Goal: Entertainment & Leisure: Consume media (video, audio)

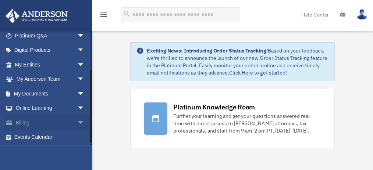
scroll to position [63, 0]
click at [77, 106] on span "arrow_drop_down" at bounding box center [84, 108] width 15 height 15
click at [48, 136] on link "Video Training" at bounding box center [52, 137] width 85 height 15
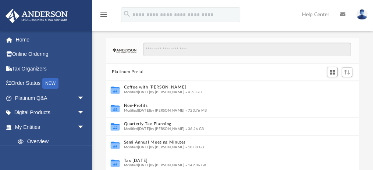
scroll to position [163, 249]
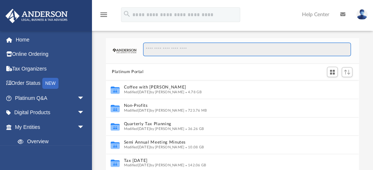
click at [169, 49] on input "Search files and folders" at bounding box center [247, 50] width 208 height 14
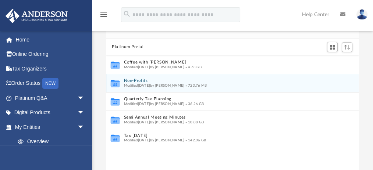
scroll to position [24, 0]
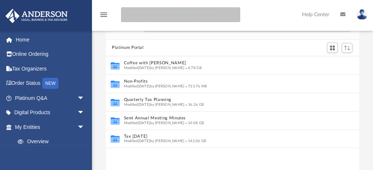
click at [142, 16] on input "search" at bounding box center [180, 14] width 119 height 15
type input "*******"
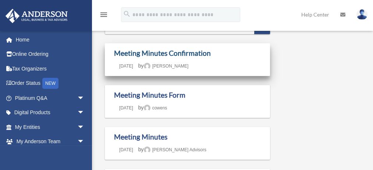
scroll to position [49, 0]
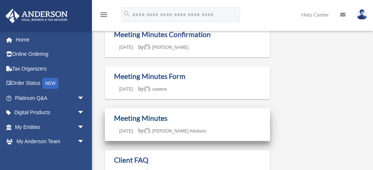
click at [162, 117] on link "Meeting Minutes" at bounding box center [140, 118] width 53 height 8
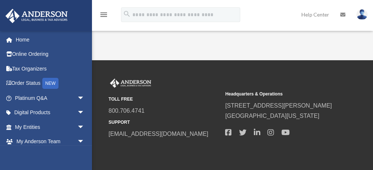
click at [202, 74] on div "TOLL FREE 800.706.4741 SUPPORT info@andersonadvisors.com Headquarters & Operati…" at bounding box center [186, 115] width 373 height 111
click at [203, 48] on div "Meeting Minutes kelly.carlisle@gmail.com Sign Out kelly.carlisle@gmail.com Home…" at bounding box center [186, 30] width 373 height 60
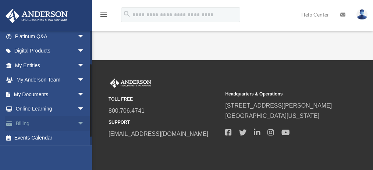
scroll to position [63, 0]
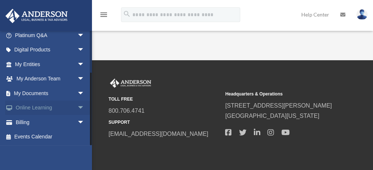
click at [55, 107] on link "Online Learning arrow_drop_down" at bounding box center [50, 108] width 90 height 15
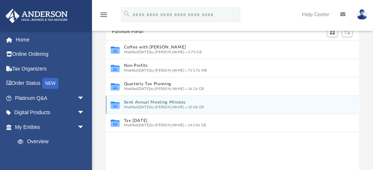
scroll to position [49, 0]
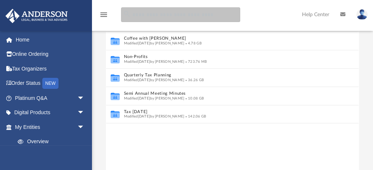
click at [149, 17] on input "search" at bounding box center [180, 14] width 119 height 15
type input "*******"
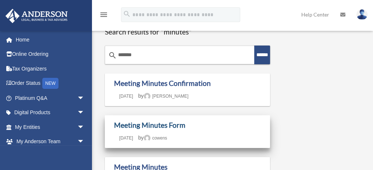
click at [175, 126] on link "Meeting Minutes Form" at bounding box center [149, 125] width 71 height 8
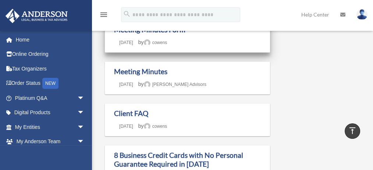
scroll to position [74, 0]
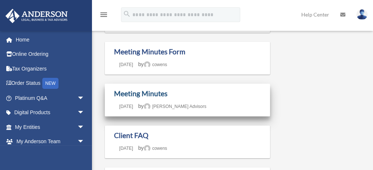
click at [145, 92] on link "Meeting Minutes" at bounding box center [140, 93] width 53 height 8
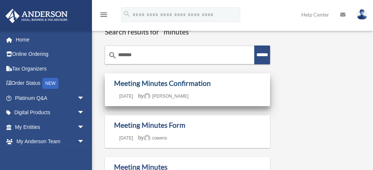
click at [180, 84] on link "Meeting Minutes Confirmation" at bounding box center [162, 83] width 97 height 8
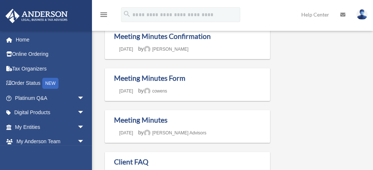
scroll to position [49, 0]
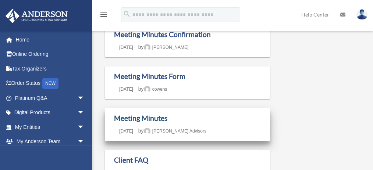
click at [153, 116] on link "Meeting Minutes" at bounding box center [140, 118] width 53 height 8
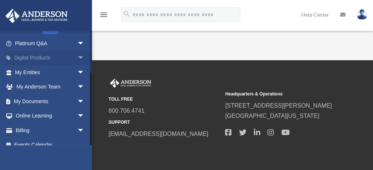
scroll to position [63, 0]
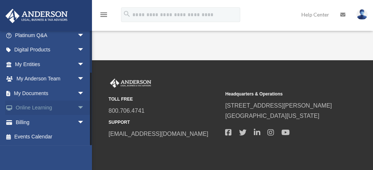
click at [77, 108] on span "arrow_drop_down" at bounding box center [84, 108] width 15 height 15
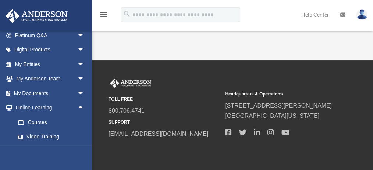
click at [222, 70] on div "TOLL FREE 800.706.4741 SUPPORT info@andersonadvisors.com Headquarters & Operati…" at bounding box center [186, 115] width 373 height 111
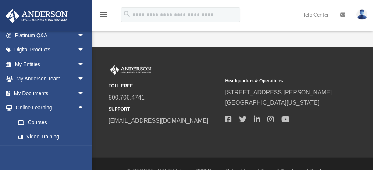
scroll to position [0, 0]
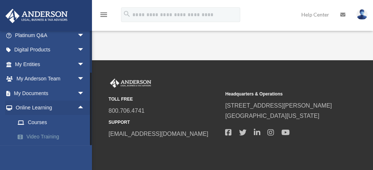
click at [39, 137] on link "Video Training" at bounding box center [52, 137] width 85 height 15
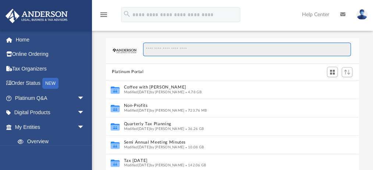
click at [162, 47] on input "Search files and folders" at bounding box center [247, 50] width 208 height 14
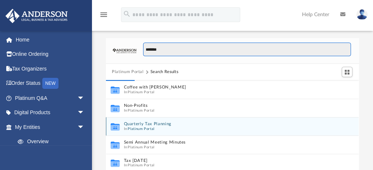
type input "*******"
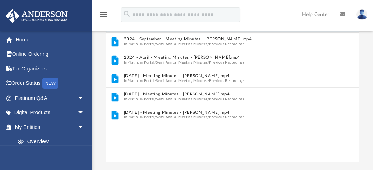
scroll to position [98, 0]
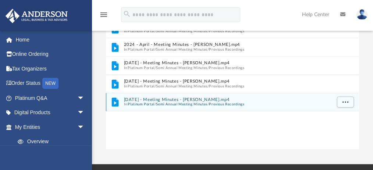
click at [214, 102] on button "Previous Recordings" at bounding box center [226, 104] width 35 height 5
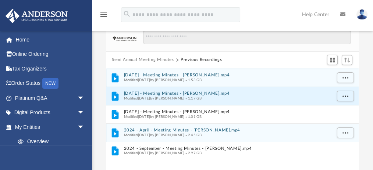
scroll to position [7, 0]
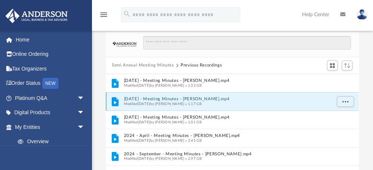
click at [200, 98] on button "[DATE] - Meeting Minutes - [PERSON_NAME].mp4" at bounding box center [227, 99] width 207 height 5
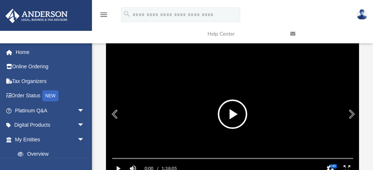
scroll to position [57, 0]
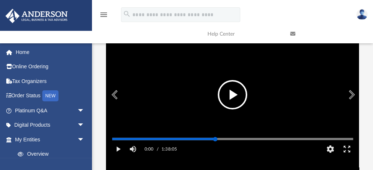
drag, startPoint x: 111, startPoint y: 148, endPoint x: 215, endPoint y: 143, distance: 103.9
click at [215, 142] on div "Media Slider" at bounding box center [232, 139] width 253 height 6
drag, startPoint x: 215, startPoint y: 148, endPoint x: 249, endPoint y: 147, distance: 33.9
click at [249, 142] on div "Media Slider" at bounding box center [249, 139] width 4 height 4
drag, startPoint x: 248, startPoint y: 146, endPoint x: 239, endPoint y: 146, distance: 9.2
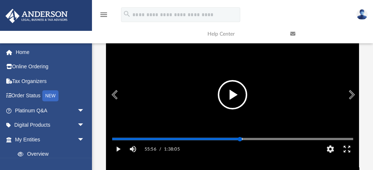
click at [239, 142] on div "Media Slider" at bounding box center [240, 139] width 4 height 4
drag, startPoint x: 239, startPoint y: 146, endPoint x: 233, endPoint y: 144, distance: 5.8
click at [234, 142] on div "Media Slider" at bounding box center [233, 139] width 4 height 4
click at [235, 142] on div "Media Slider" at bounding box center [235, 139] width 4 height 4
click at [238, 142] on div "Media Slider" at bounding box center [238, 139] width 4 height 4
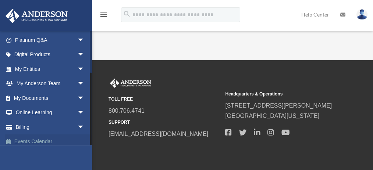
scroll to position [63, 0]
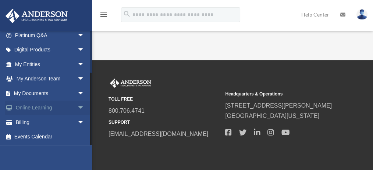
click at [78, 105] on span "arrow_drop_down" at bounding box center [84, 108] width 15 height 15
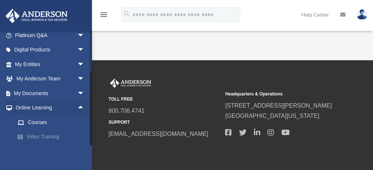
click at [50, 137] on link "Video Training" at bounding box center [52, 137] width 85 height 15
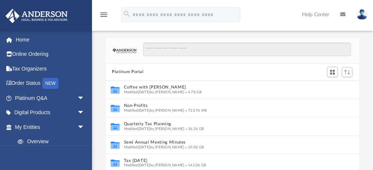
scroll to position [163, 249]
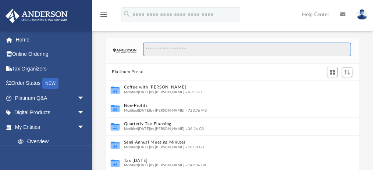
click at [168, 52] on input "Search files and folders" at bounding box center [247, 50] width 208 height 14
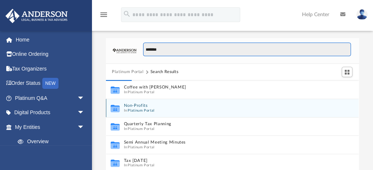
type input "*******"
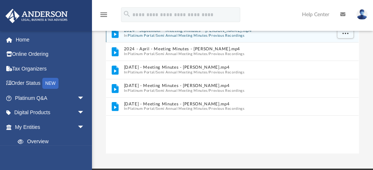
scroll to position [98, 0]
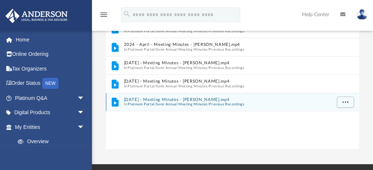
click at [201, 103] on button "Semi Annual Meeting Minutes" at bounding box center [182, 104] width 52 height 5
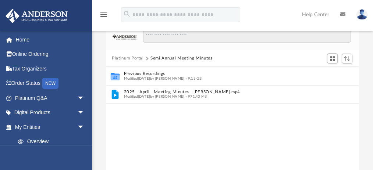
scroll to position [0, 0]
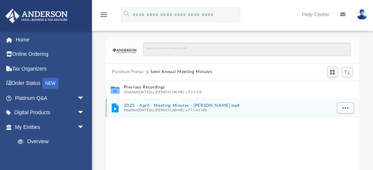
click at [174, 106] on button "2025 - April - Meeting Minutes - [PERSON_NAME].mp4" at bounding box center [227, 105] width 207 height 5
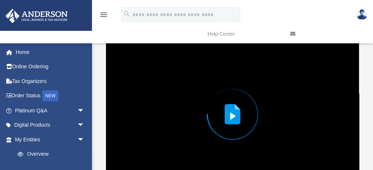
scroll to position [57, 0]
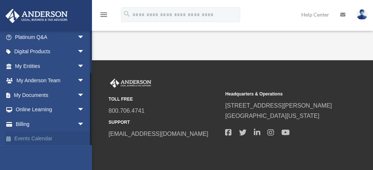
scroll to position [63, 0]
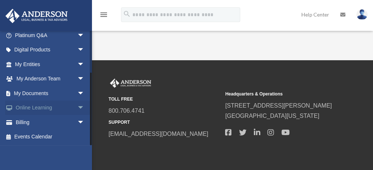
click at [78, 106] on span "arrow_drop_down" at bounding box center [84, 108] width 15 height 15
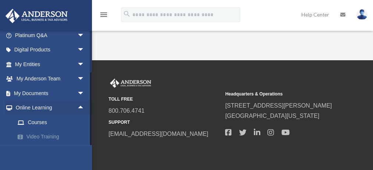
click at [43, 137] on link "Video Training" at bounding box center [52, 137] width 85 height 15
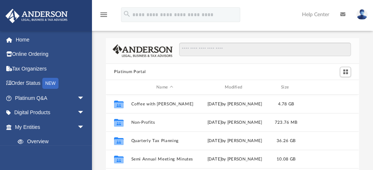
scroll to position [163, 249]
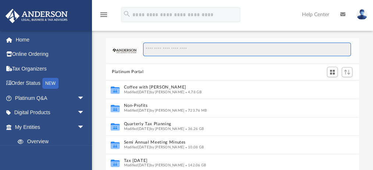
click at [203, 49] on input "Search files and folders" at bounding box center [247, 50] width 208 height 14
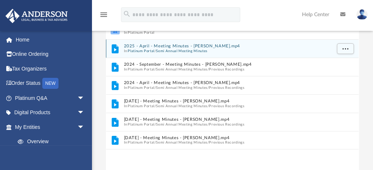
scroll to position [74, 0]
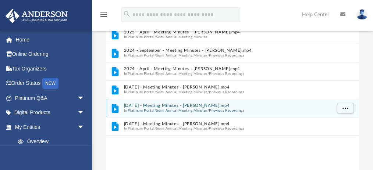
type input "*******"
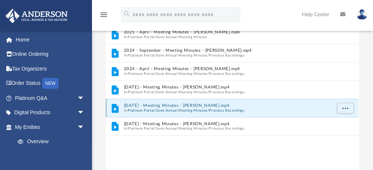
click at [176, 107] on button "[DATE] - Meeting Minutes - [PERSON_NAME].mp4" at bounding box center [227, 105] width 207 height 5
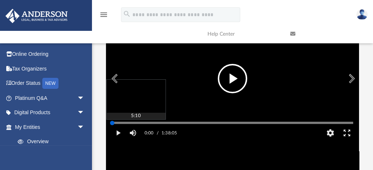
click at [124, 124] on div "Media Slider" at bounding box center [232, 123] width 241 height 1
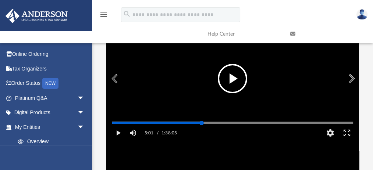
drag, startPoint x: 123, startPoint y: 131, endPoint x: 201, endPoint y: 134, distance: 78.4
click at [202, 134] on div "5:01 / 1:38:05 CC HD" at bounding box center [232, 131] width 253 height 22
drag, startPoint x: 201, startPoint y: 130, endPoint x: 214, endPoint y: 127, distance: 13.2
click at [214, 127] on div "Autoplay Disabled Speed Normal Quality Auto Subtitles/CC Off Audio Autoplay Dis…" at bounding box center [232, 78] width 253 height 127
drag, startPoint x: 214, startPoint y: 130, endPoint x: 187, endPoint y: 134, distance: 27.1
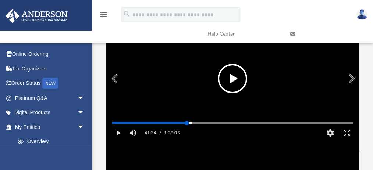
click at [187, 134] on div "41:34 / 1:38:05 CC HD" at bounding box center [232, 131] width 253 height 22
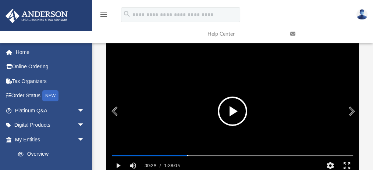
scroll to position [49, 0]
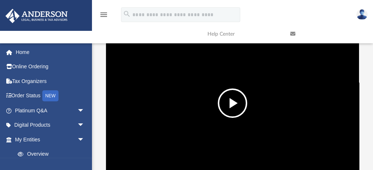
drag, startPoint x: 33, startPoint y: 168, endPoint x: 95, endPoint y: 8, distance: 171.5
click at [95, 8] on div "menu" at bounding box center [104, 15] width 24 height 19
